Goal: Task Accomplishment & Management: Complete application form

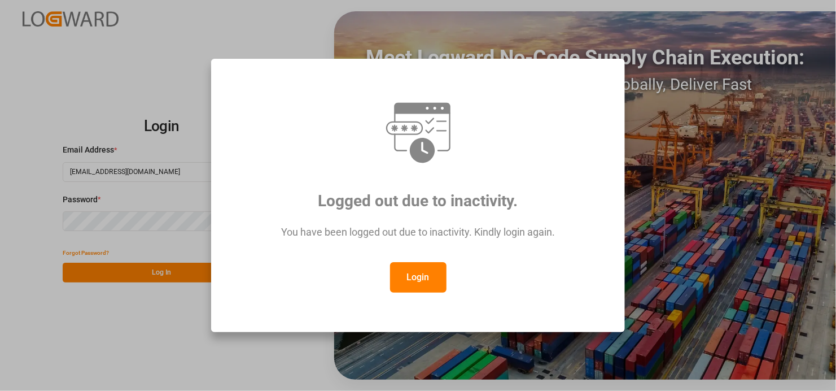
click at [425, 278] on button "Login" at bounding box center [418, 277] width 56 height 30
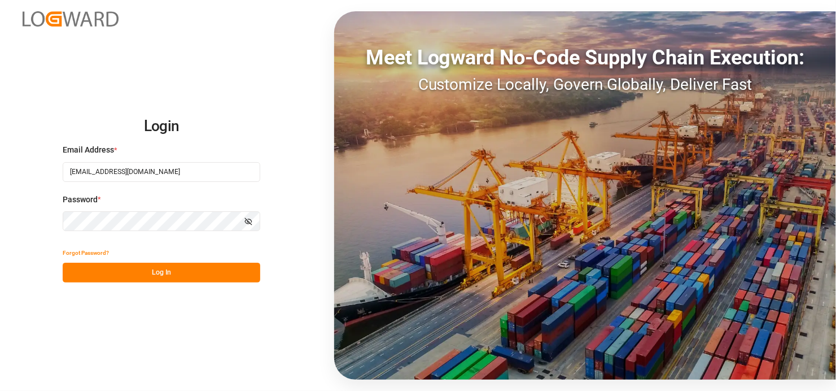
click at [164, 274] on button "Log In" at bounding box center [162, 273] width 198 height 20
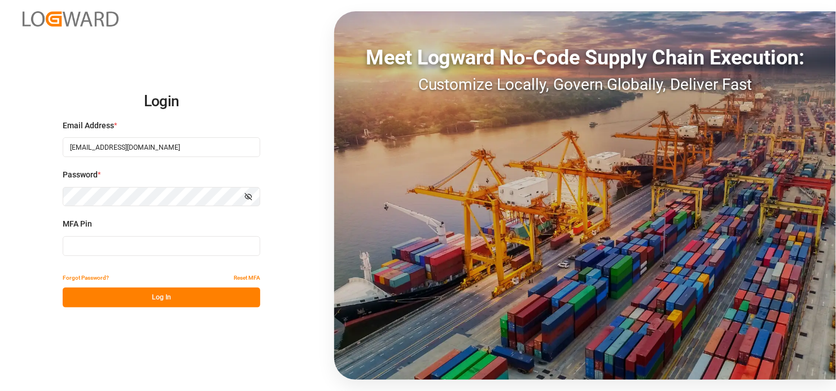
click at [107, 247] on input at bounding box center [162, 246] width 198 height 20
click at [175, 300] on button "Log In" at bounding box center [162, 297] width 198 height 20
click at [121, 247] on input "478934" at bounding box center [162, 246] width 198 height 20
type input "4"
type input "111688"
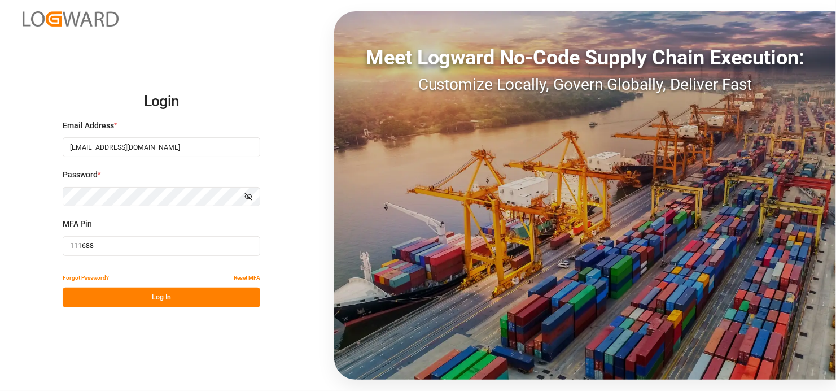
click at [158, 293] on button "Log In" at bounding box center [162, 297] width 198 height 20
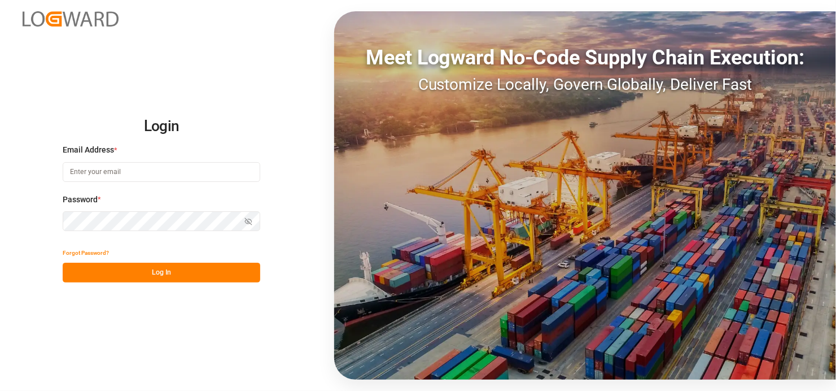
type input "[EMAIL_ADDRESS][DOMAIN_NAME]"
click at [151, 271] on button "Log In" at bounding box center [162, 273] width 198 height 20
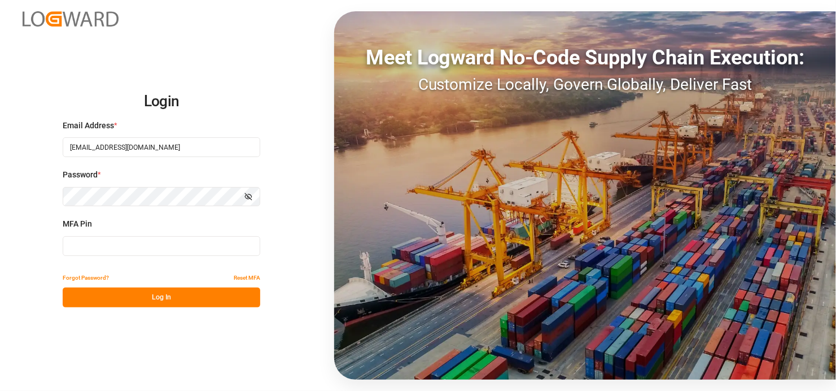
click at [108, 247] on input at bounding box center [162, 246] width 198 height 20
type input "111688"
click at [141, 298] on button "Log In" at bounding box center [162, 297] width 198 height 20
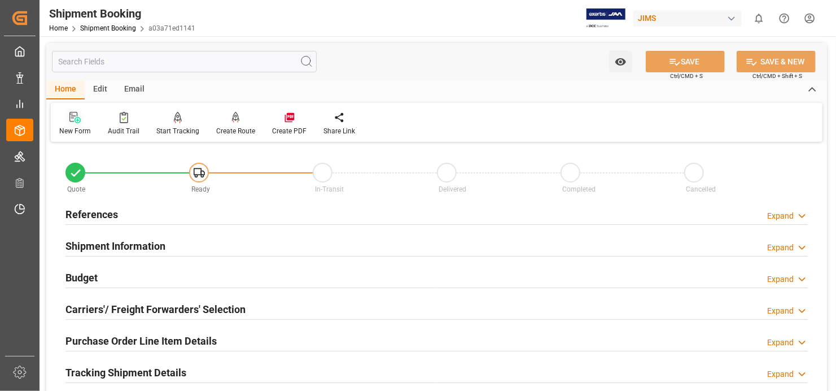
click at [75, 118] on icon at bounding box center [78, 120] width 6 height 6
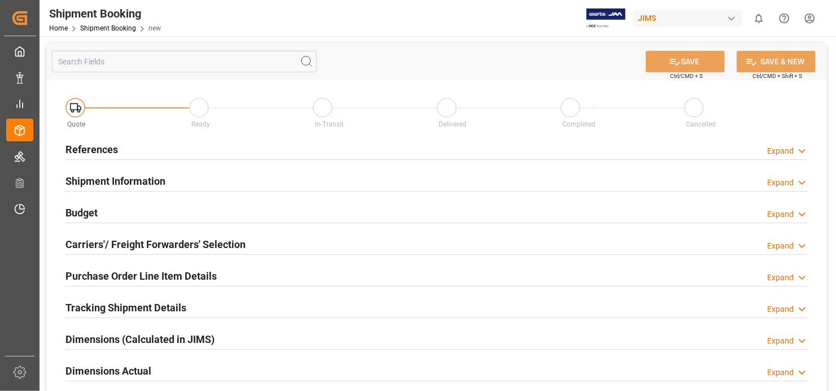
click at [93, 147] on h2 "References" at bounding box center [92, 149] width 53 height 15
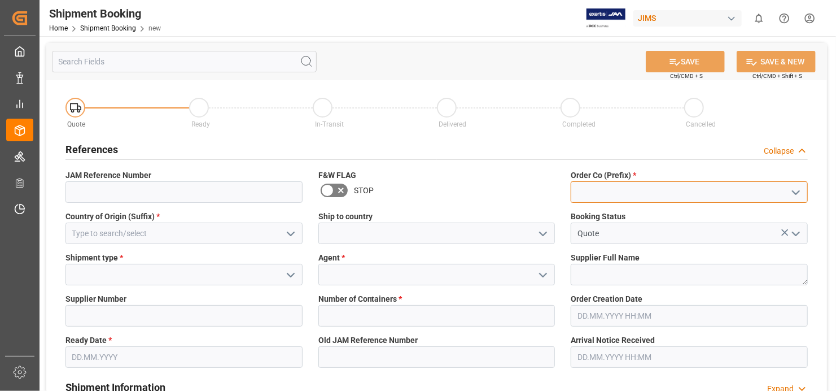
click at [629, 192] on input at bounding box center [689, 191] width 237 height 21
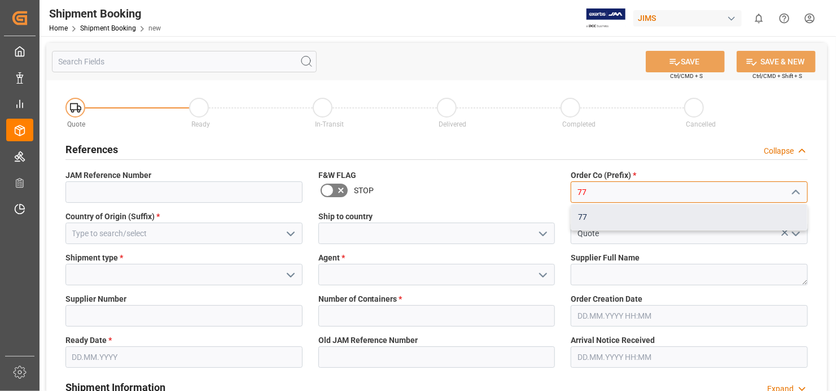
click at [617, 217] on div "77" at bounding box center [690, 216] width 236 height 25
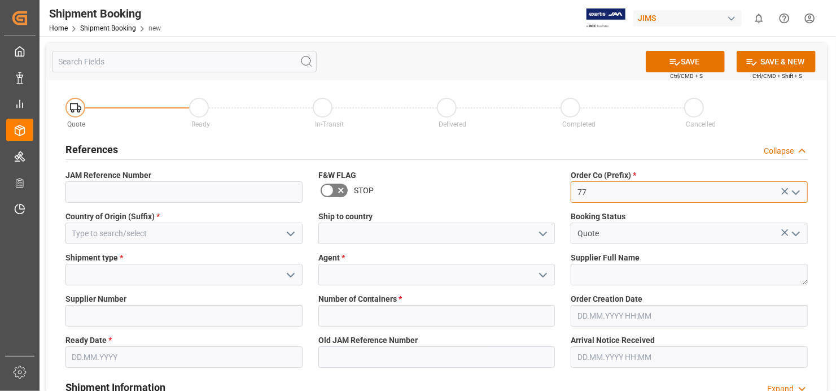
type input "77"
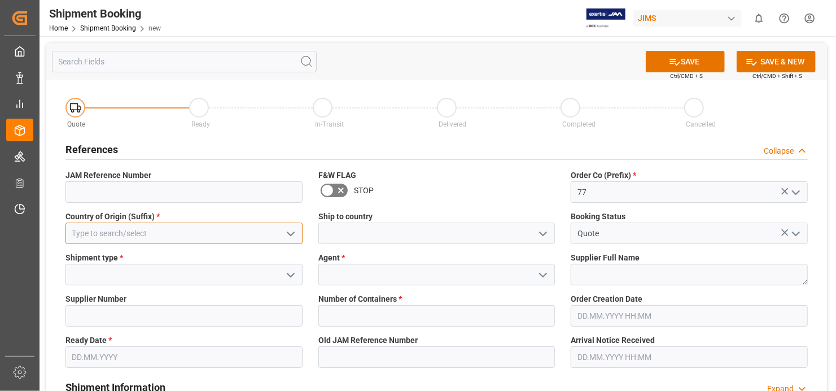
click at [243, 233] on input at bounding box center [184, 233] width 237 height 21
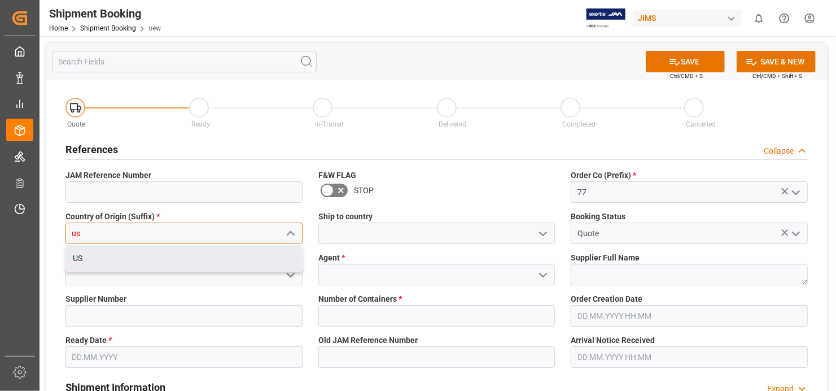
click at [239, 261] on div "US" at bounding box center [184, 258] width 236 height 25
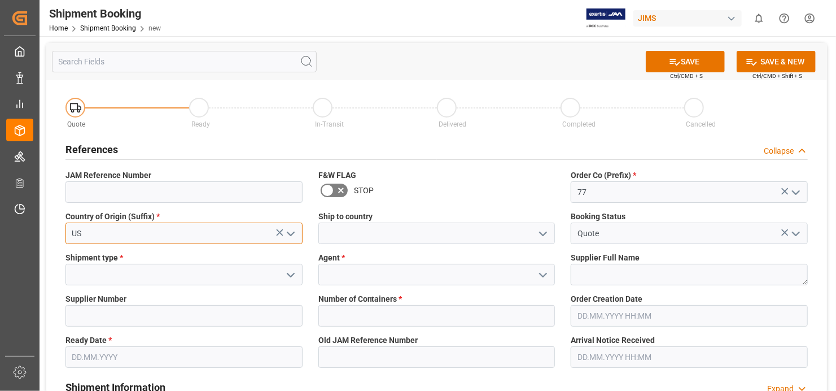
type input "US"
click at [288, 273] on polyline "open menu" at bounding box center [290, 274] width 7 height 3
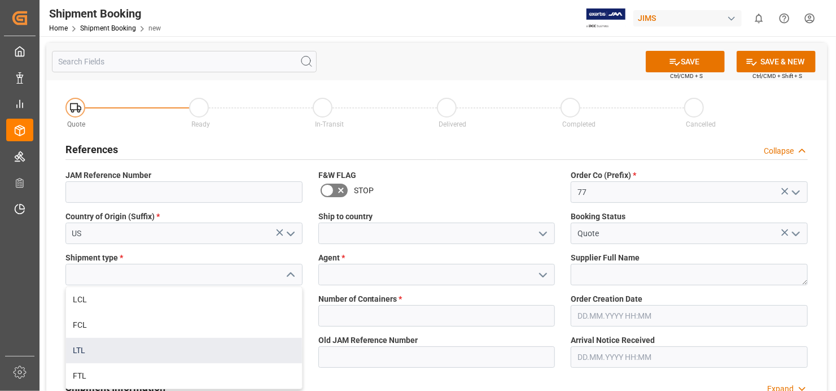
click at [225, 348] on div "LTL" at bounding box center [184, 350] width 236 height 25
type input "LTL"
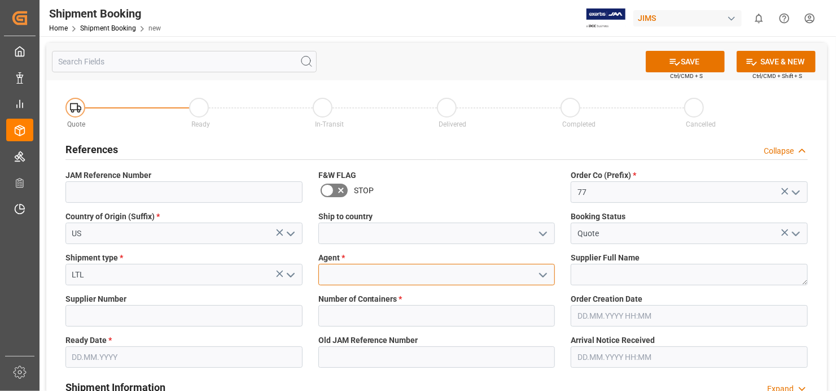
click at [415, 274] on input at bounding box center [437, 274] width 237 height 21
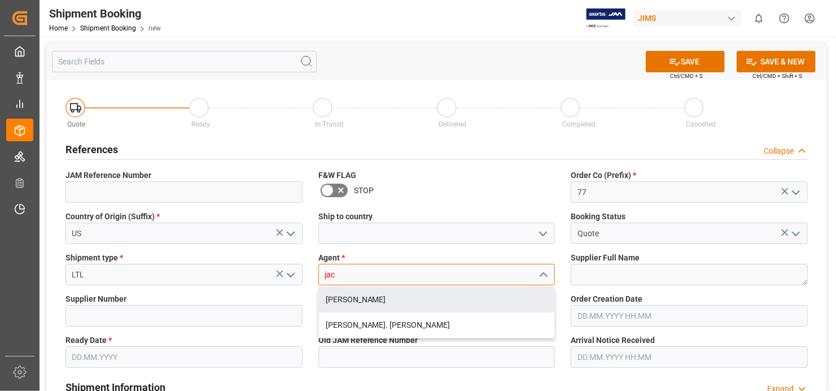
click at [415, 301] on div "Jacques Denis" at bounding box center [437, 299] width 236 height 25
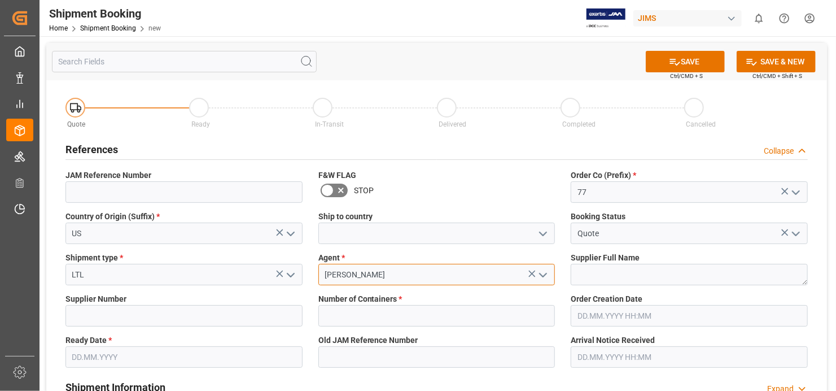
type input "Jacques Denis"
click at [715, 274] on textarea at bounding box center [689, 274] width 237 height 21
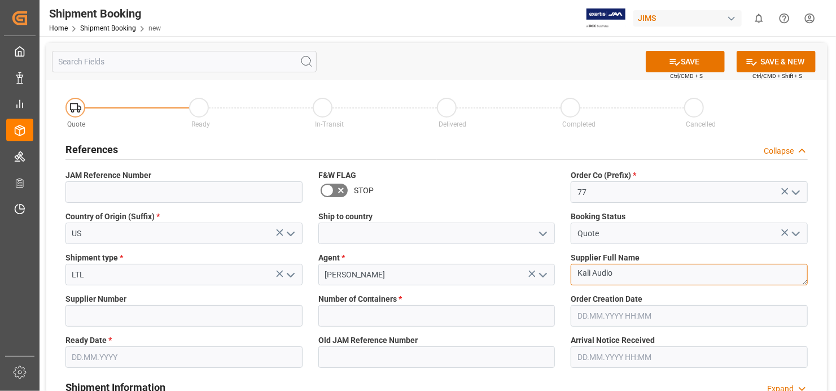
type textarea "Kali Audio"
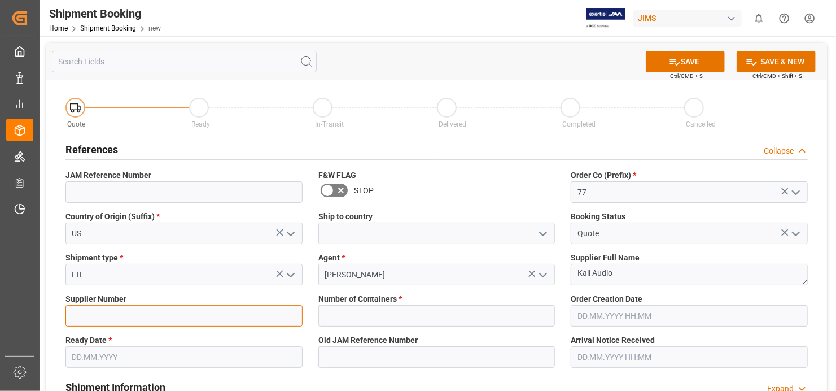
click at [152, 309] on input at bounding box center [184, 315] width 237 height 21
click at [154, 310] on input at bounding box center [184, 315] width 237 height 21
paste input "712680"
type input "712680"
drag, startPoint x: 502, startPoint y: 299, endPoint x: 502, endPoint y: 315, distance: 15.8
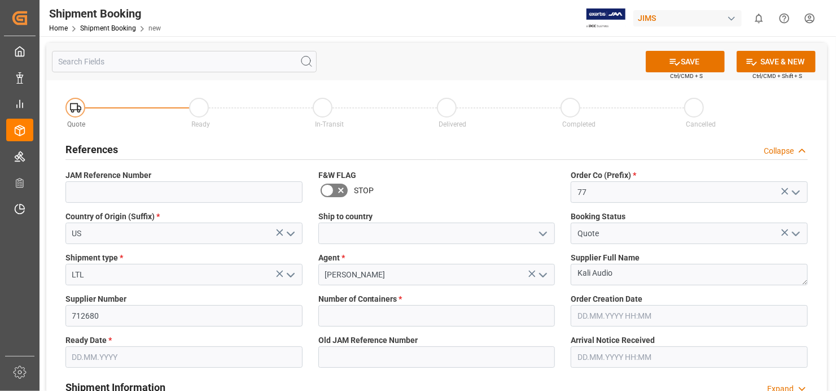
click at [502, 300] on label "Number of Containers *" at bounding box center [437, 299] width 237 height 12
click at [499, 319] on input "text" at bounding box center [437, 315] width 237 height 21
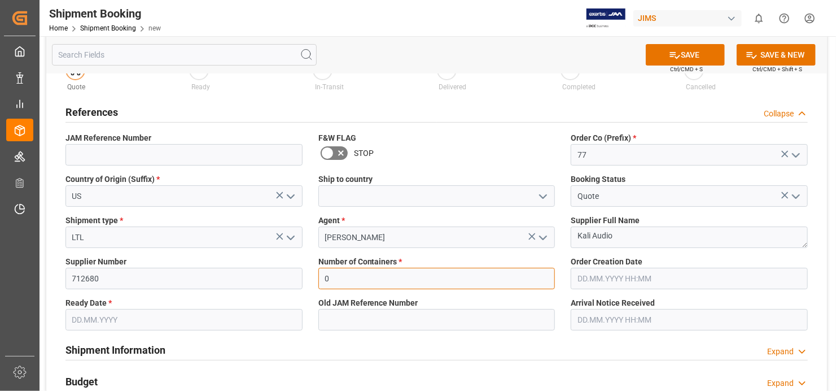
scroll to position [56, 0]
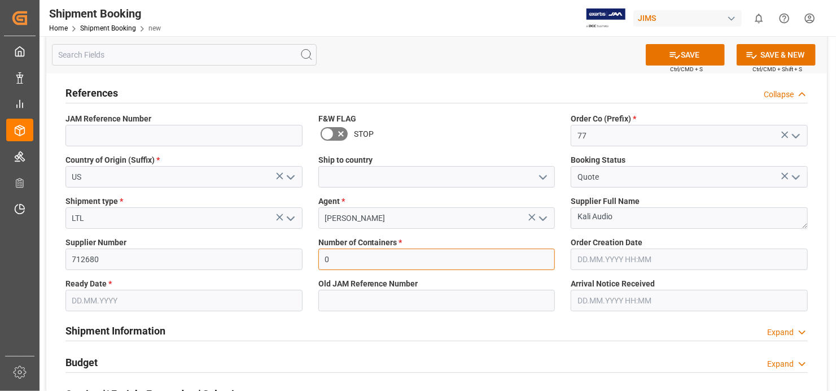
type input "0"
click at [252, 305] on input "text" at bounding box center [184, 300] width 237 height 21
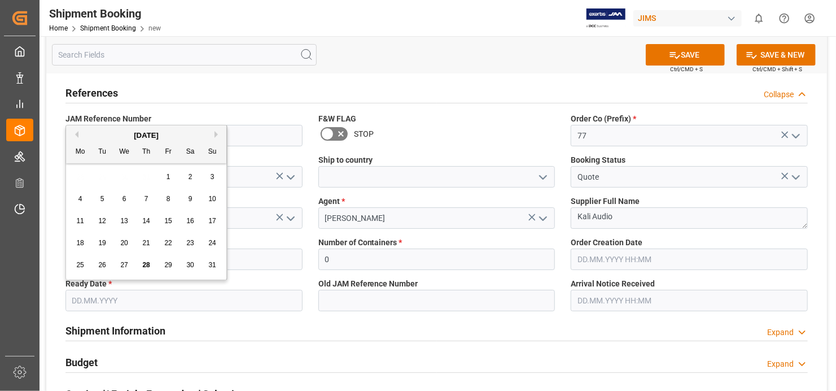
click at [143, 267] on span "28" at bounding box center [145, 265] width 7 height 8
type input "28.08.2025"
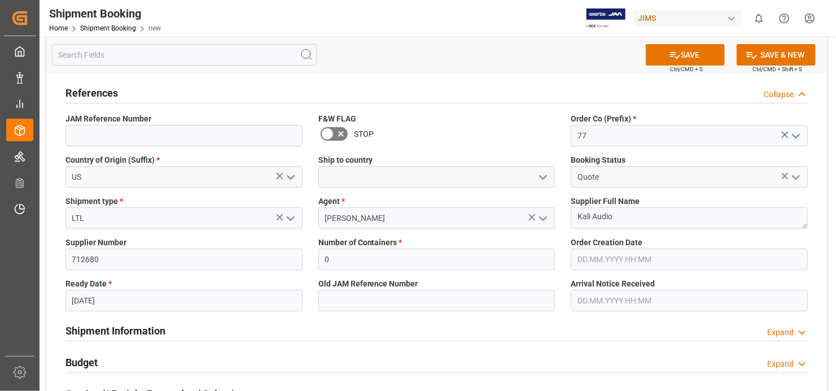
click at [449, 326] on div "Shipment Information Expand" at bounding box center [437, 329] width 743 height 21
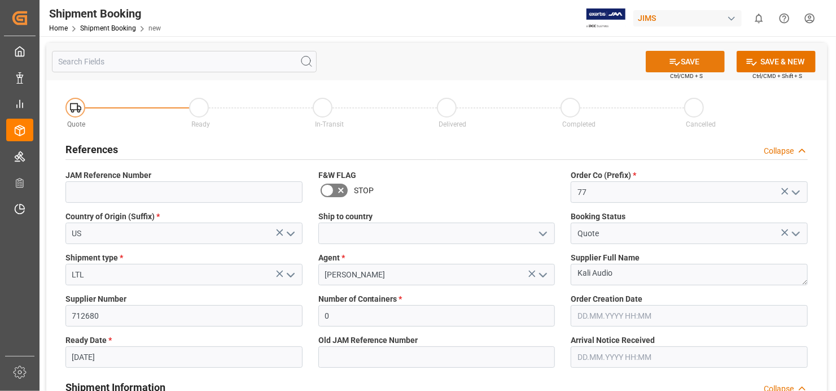
click at [685, 59] on button "SAVE" at bounding box center [685, 61] width 79 height 21
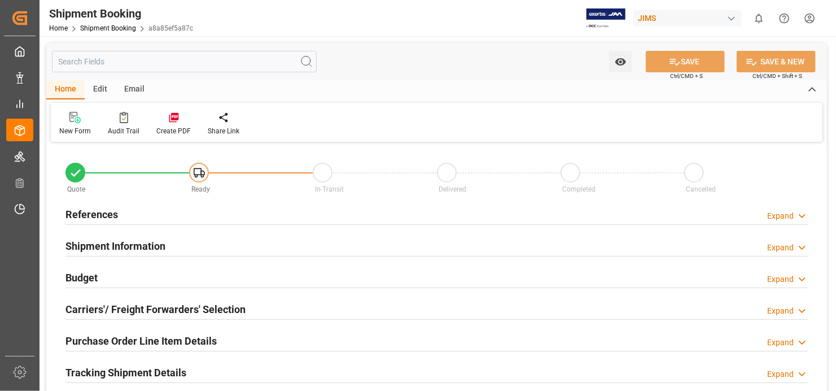
type input "0"
type input "[DATE]"
click at [93, 214] on h2 "References" at bounding box center [92, 214] width 53 height 15
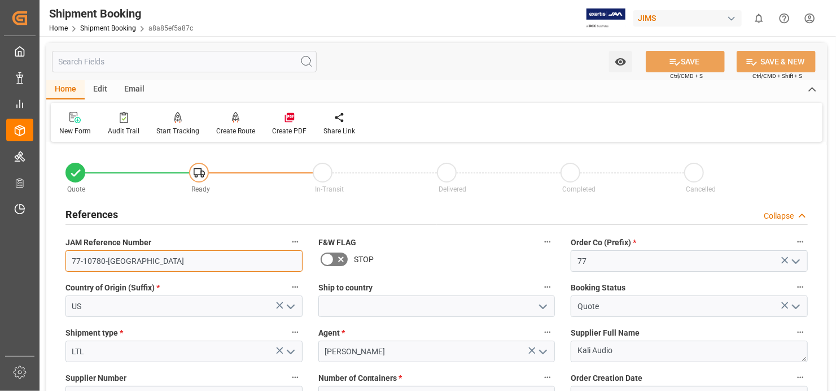
drag, startPoint x: 118, startPoint y: 262, endPoint x: 61, endPoint y: 265, distance: 57.1
click at [61, 265] on div "JAM Reference Number 77-10780-US" at bounding box center [184, 252] width 253 height 45
